Goal: Information Seeking & Learning: Learn about a topic

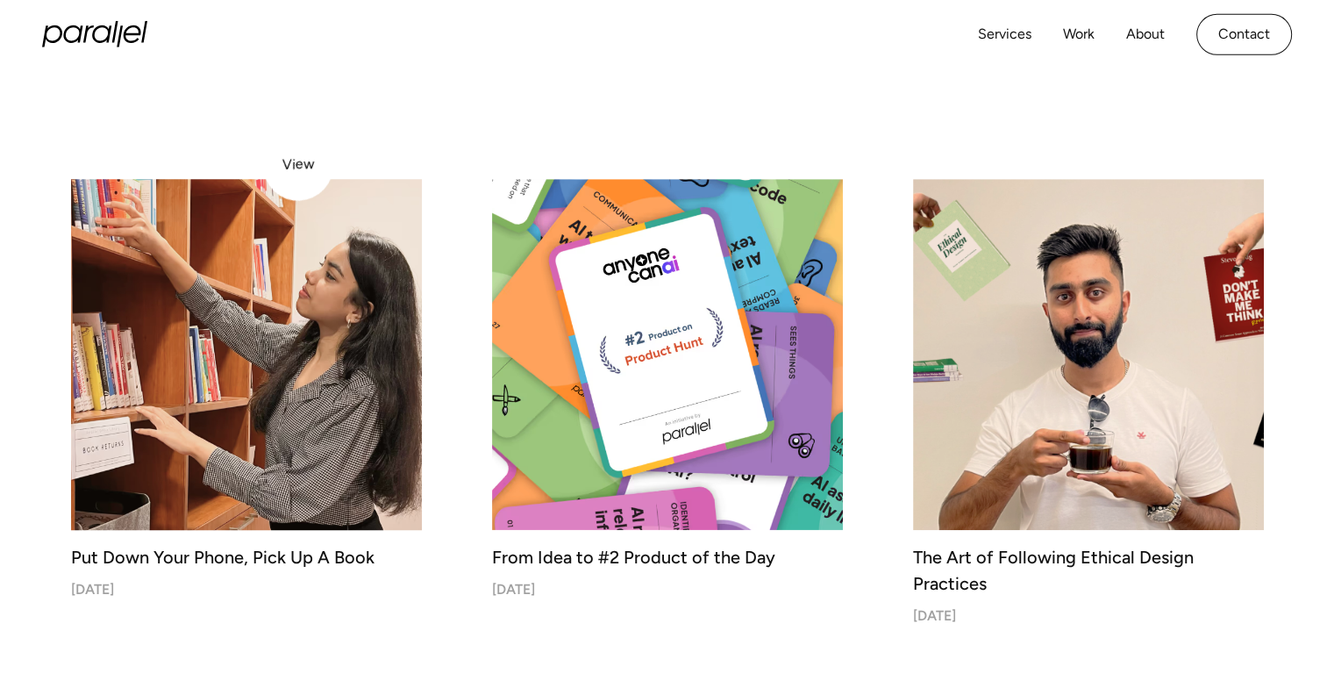
scroll to position [1020, 0]
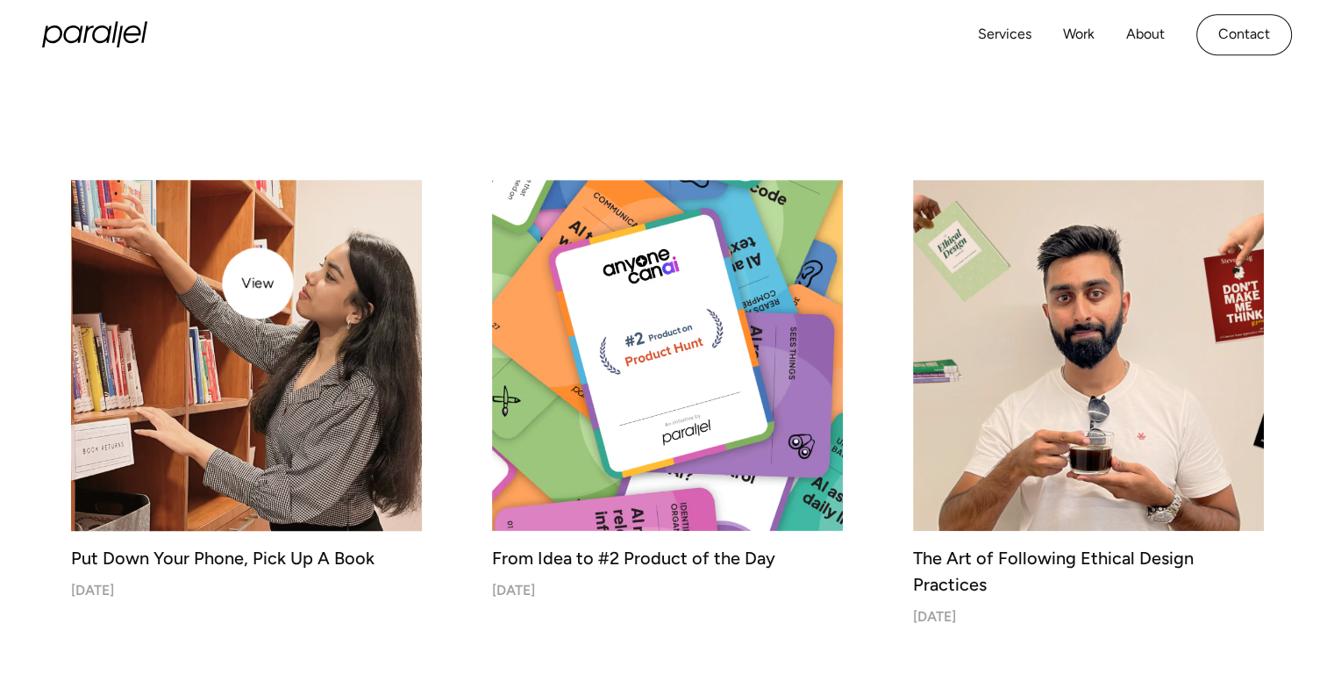
click at [258, 283] on img at bounding box center [246, 355] width 368 height 368
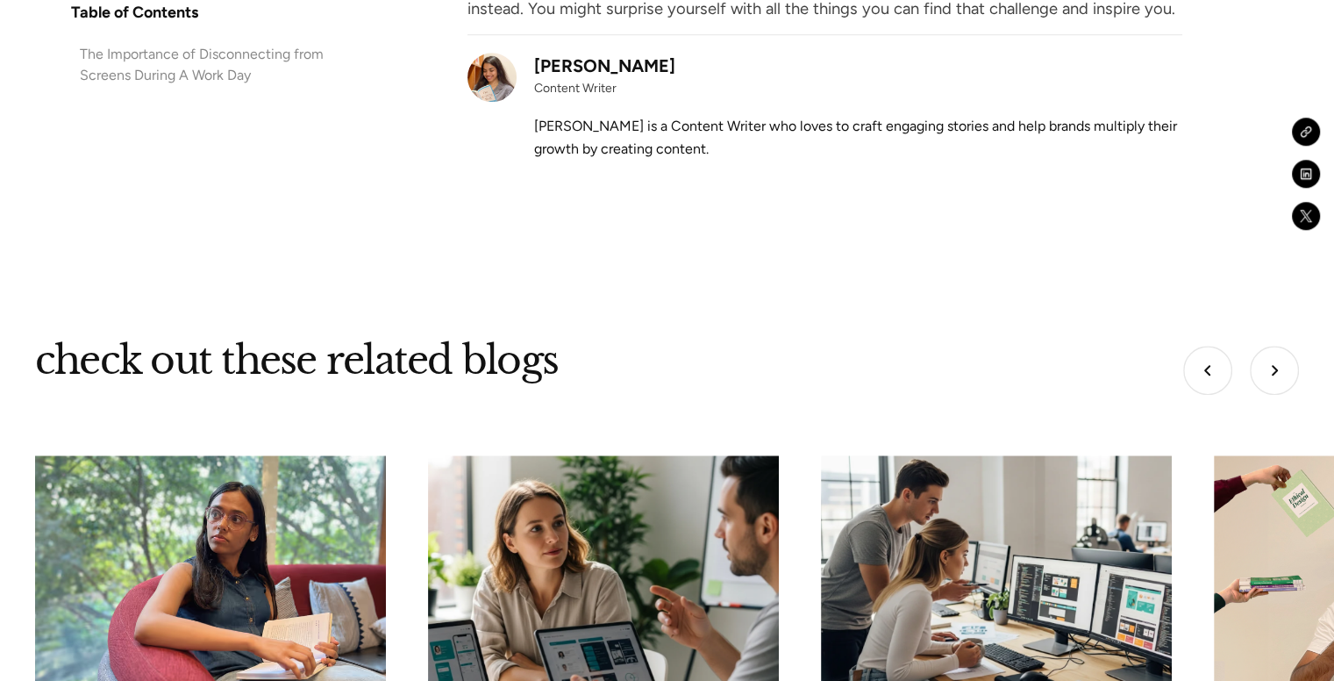
scroll to position [8370, 0]
